Goal: Contribute content

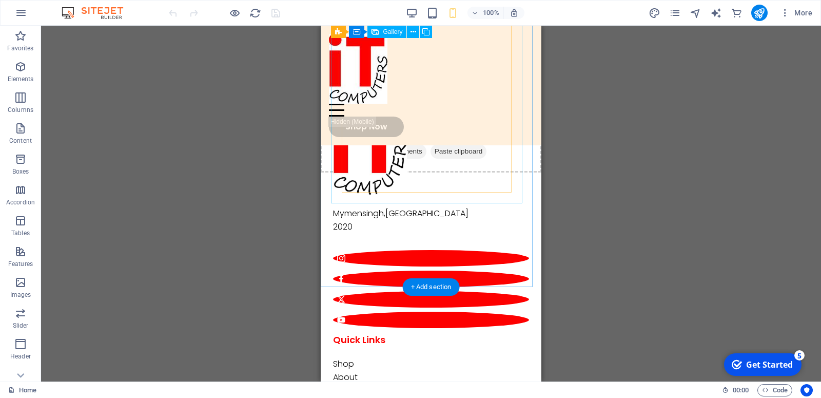
scroll to position [1727, 0]
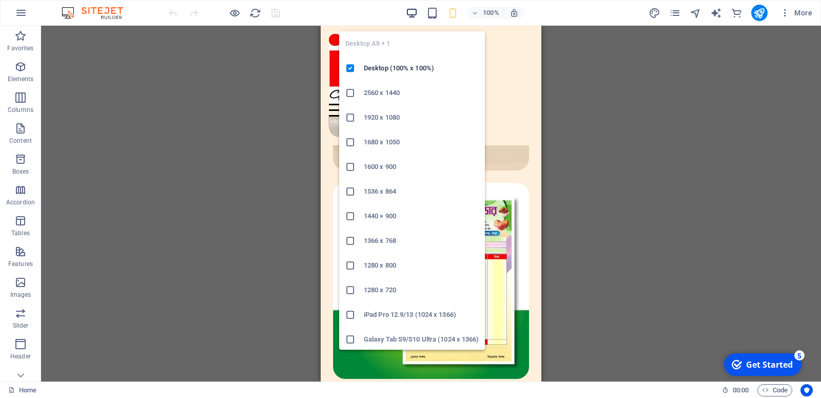
click at [0, 0] on icon "button" at bounding box center [0, 0] width 0 height 0
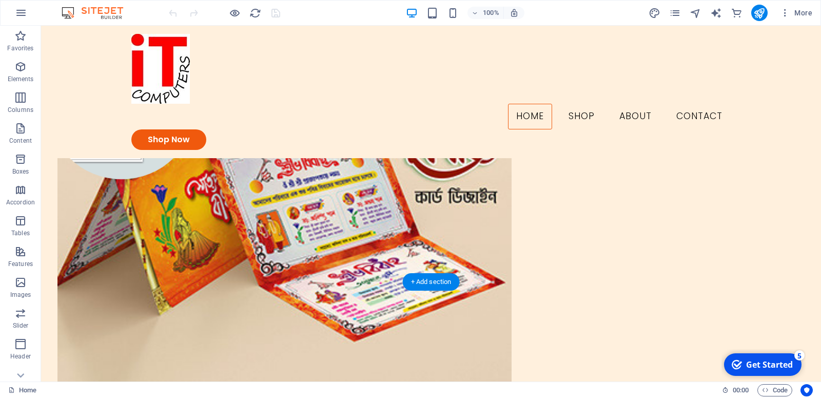
scroll to position [0, 0]
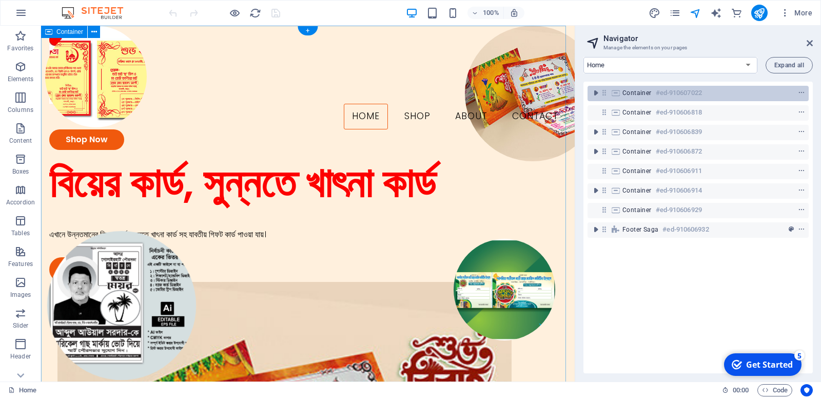
click at [695, 91] on h6 "#ed-910607022" at bounding box center [679, 93] width 46 height 12
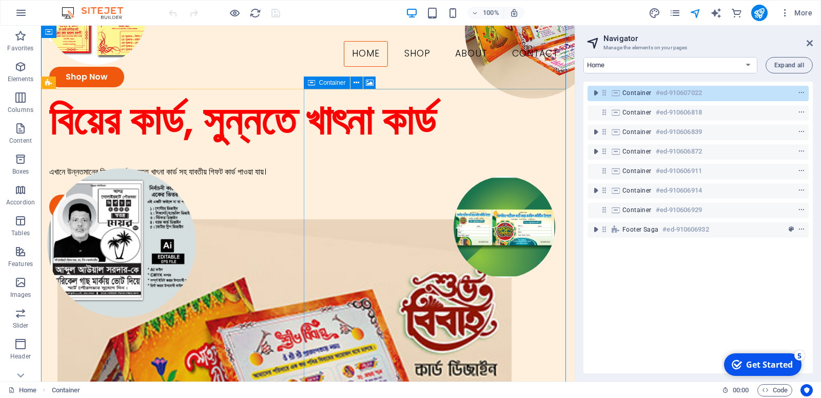
drag, startPoint x: 760, startPoint y: 126, endPoint x: 492, endPoint y: 108, distance: 268.9
click at [798, 93] on icon "context-menu" at bounding box center [801, 92] width 7 height 7
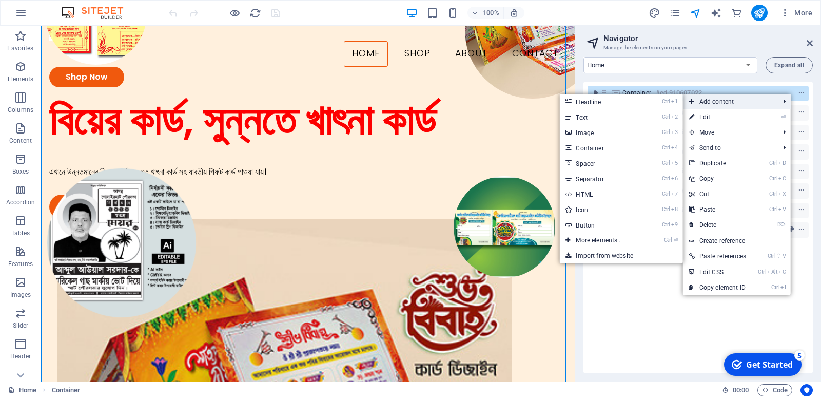
click at [722, 100] on span "Add content" at bounding box center [729, 101] width 92 height 15
click at [634, 102] on link "Ctrl 1 Headline" at bounding box center [601, 101] width 85 height 15
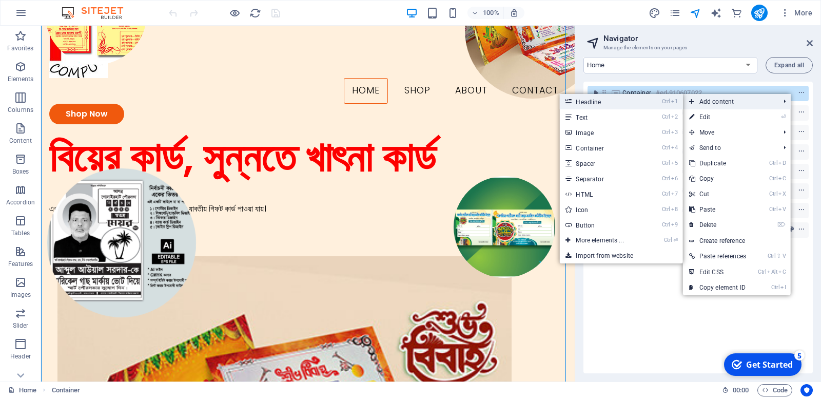
scroll to position [0, 0]
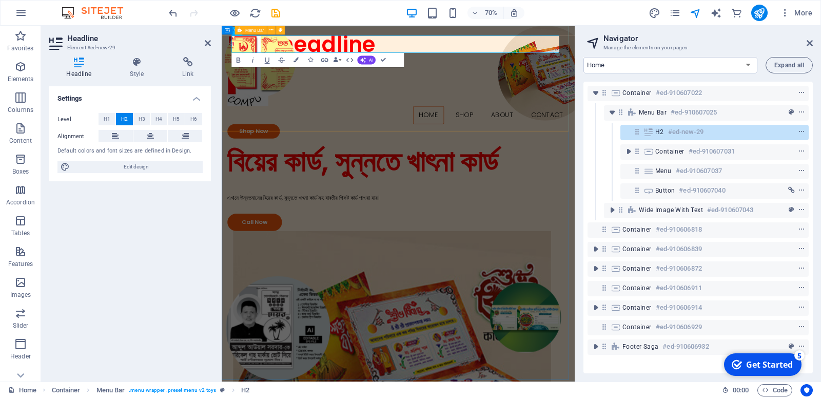
click at [685, 150] on div "New headline Home Shop About Contact Shop Now" at bounding box center [474, 110] width 504 height 169
